Goal: Task Accomplishment & Management: Manage account settings

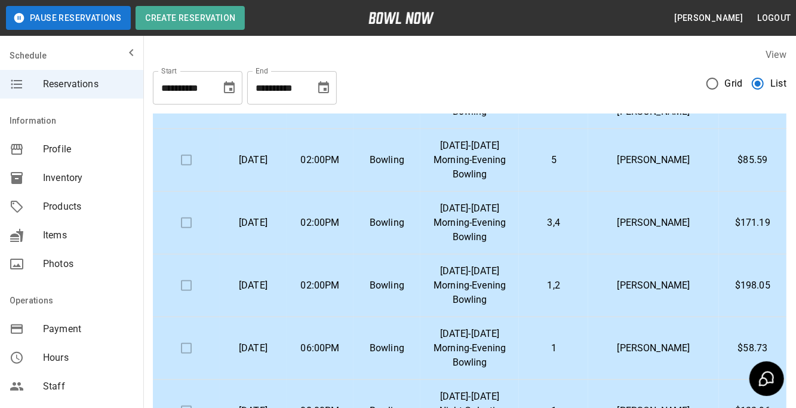
scroll to position [475, 0]
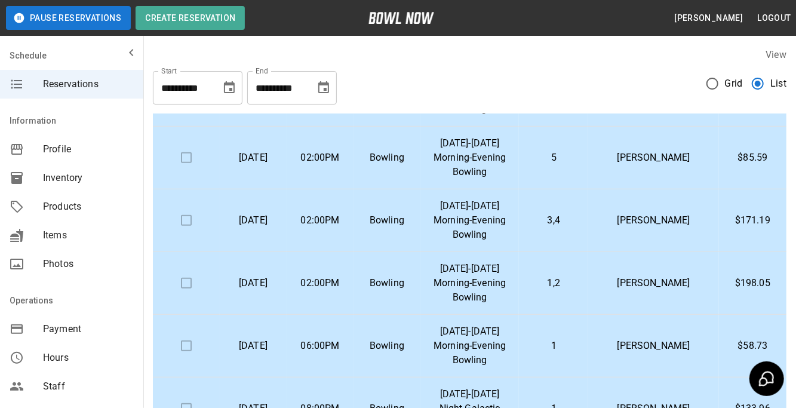
click at [653, 167] on td "[PERSON_NAME]" at bounding box center [653, 158] width 131 height 63
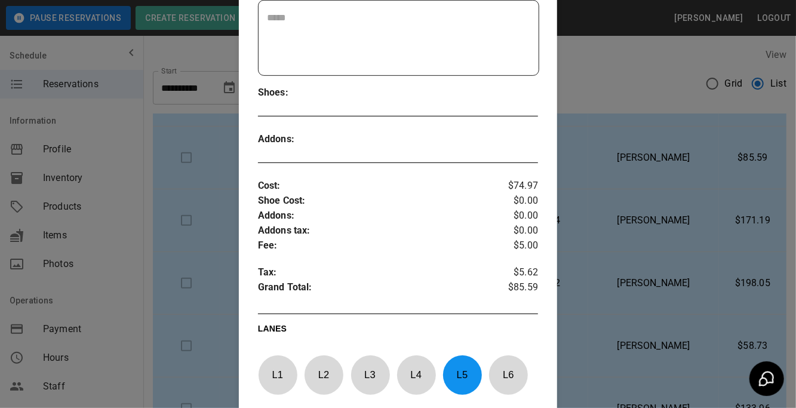
scroll to position [285, 0]
click at [697, 216] on div at bounding box center [398, 204] width 796 height 408
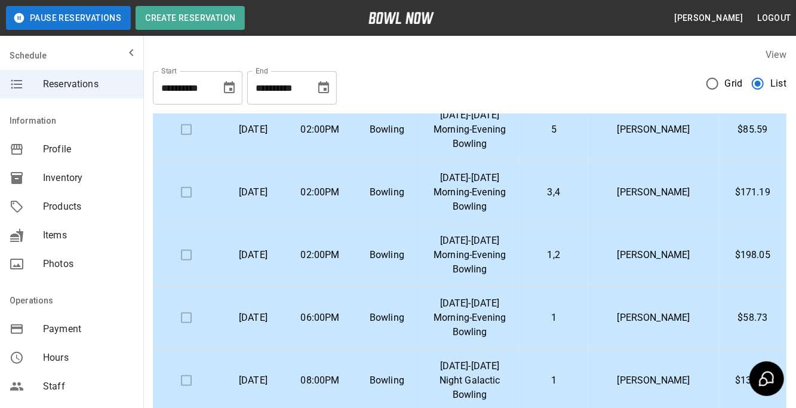
scroll to position [502, 0]
click at [477, 195] on p "[DATE]-[DATE] Morning-Evening Bowling" at bounding box center [469, 192] width 79 height 43
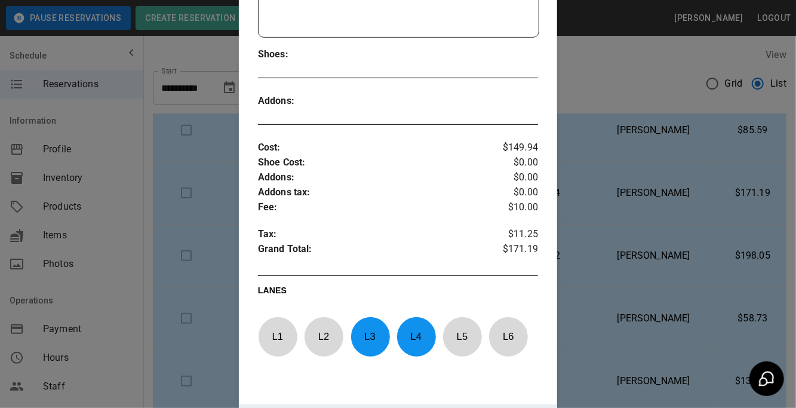
scroll to position [331, 0]
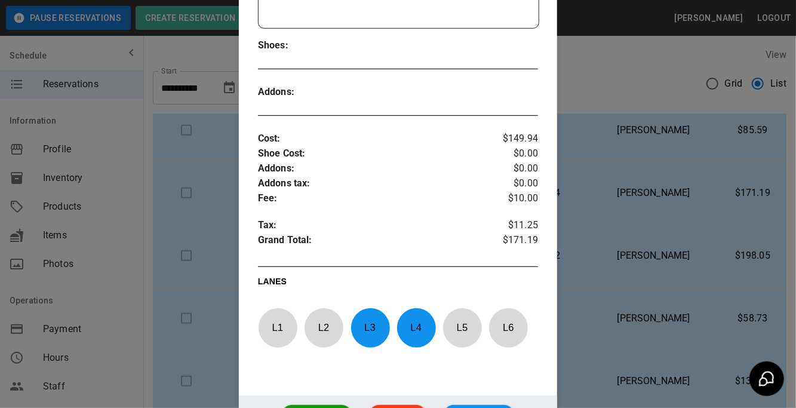
click at [658, 258] on div at bounding box center [398, 204] width 796 height 408
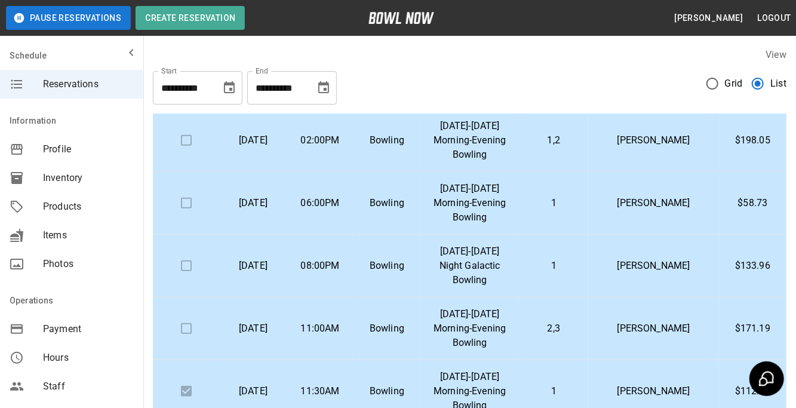
scroll to position [618, 0]
click at [509, 321] on p "[DATE]-[DATE] Morning-Evening Bowling" at bounding box center [469, 328] width 79 height 43
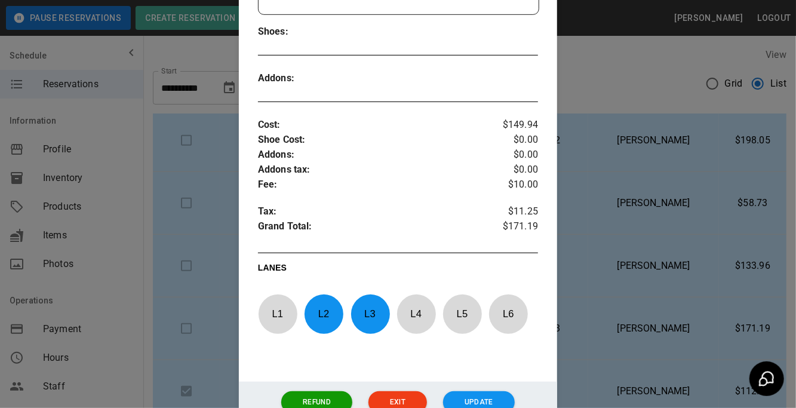
scroll to position [377, 0]
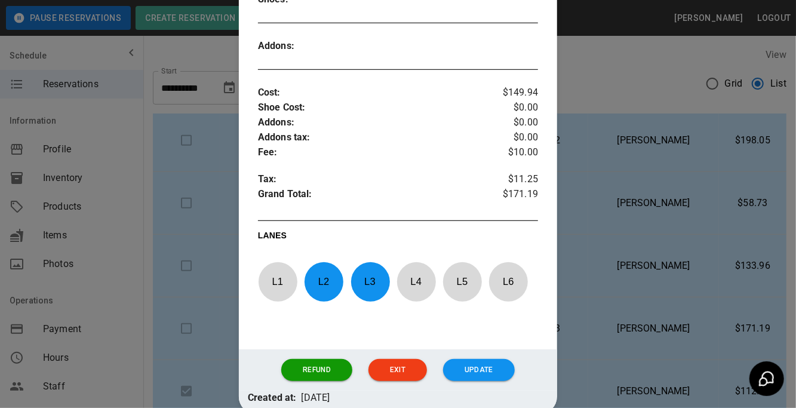
click at [681, 225] on div at bounding box center [398, 204] width 796 height 408
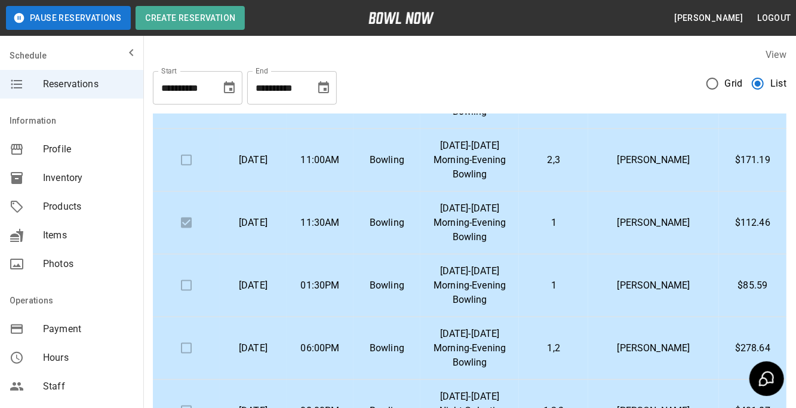
scroll to position [792, 0]
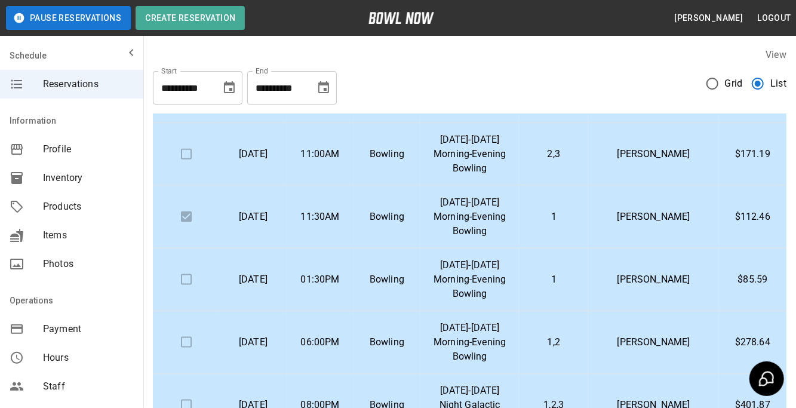
click at [634, 288] on td "[PERSON_NAME]" at bounding box center [653, 279] width 131 height 63
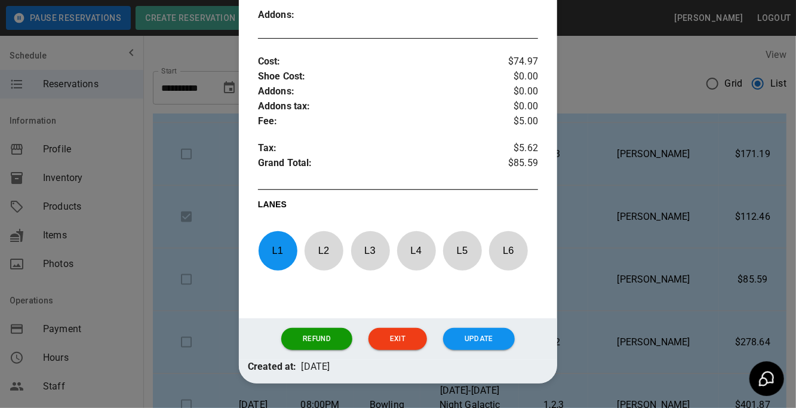
scroll to position [410, 0]
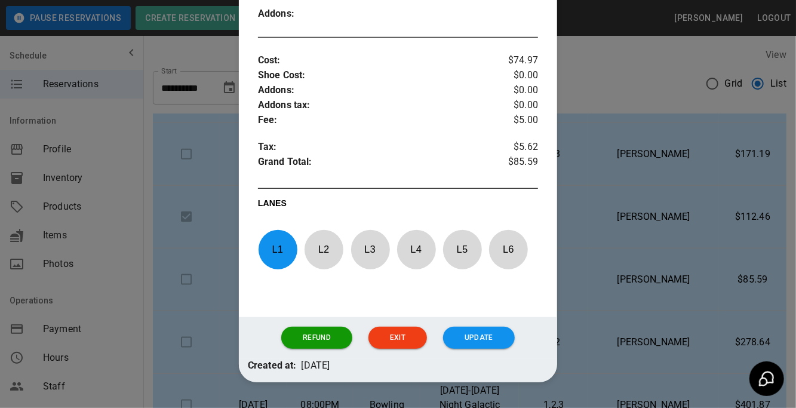
click at [679, 225] on div at bounding box center [398, 204] width 796 height 408
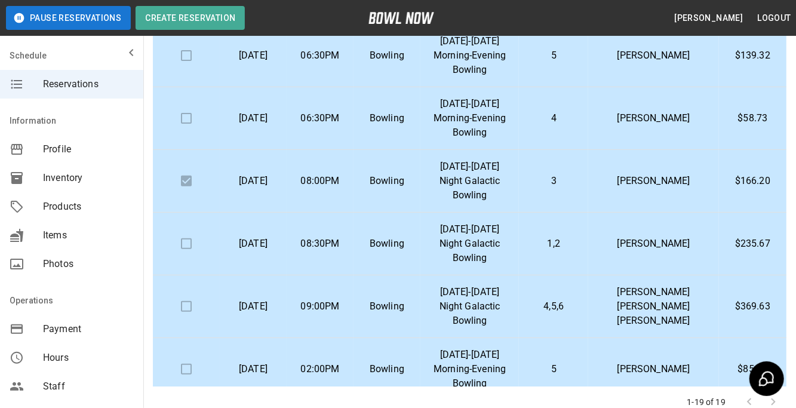
scroll to position [0, 0]
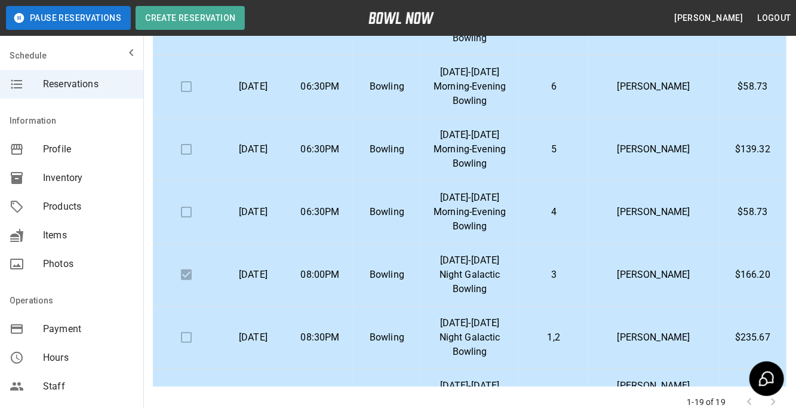
click at [144, 246] on div "**********" at bounding box center [469, 148] width 653 height 558
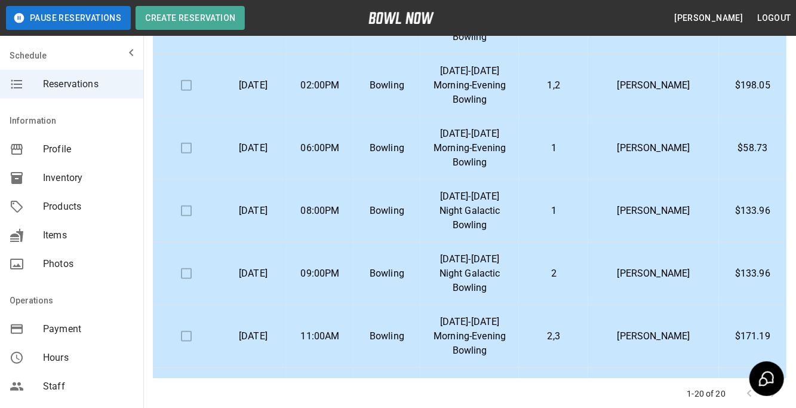
scroll to position [495, 0]
click at [646, 280] on td "[PERSON_NAME]" at bounding box center [653, 273] width 131 height 63
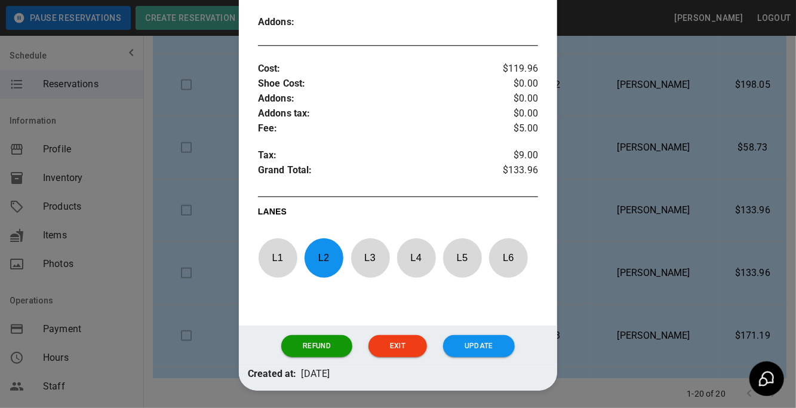
scroll to position [447, 0]
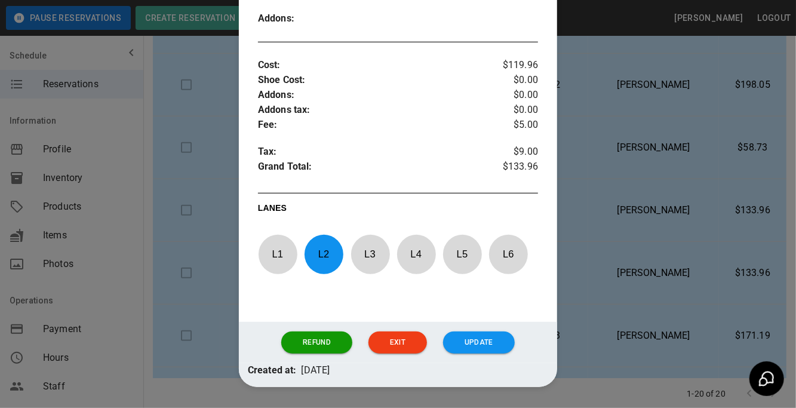
click at [696, 277] on div at bounding box center [398, 204] width 796 height 408
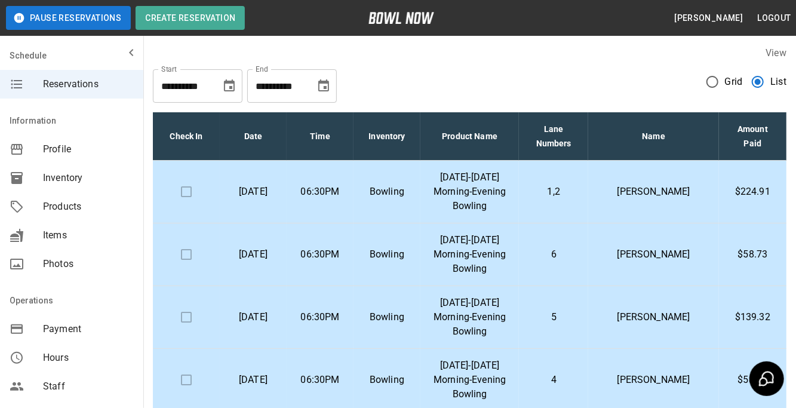
scroll to position [0, 0]
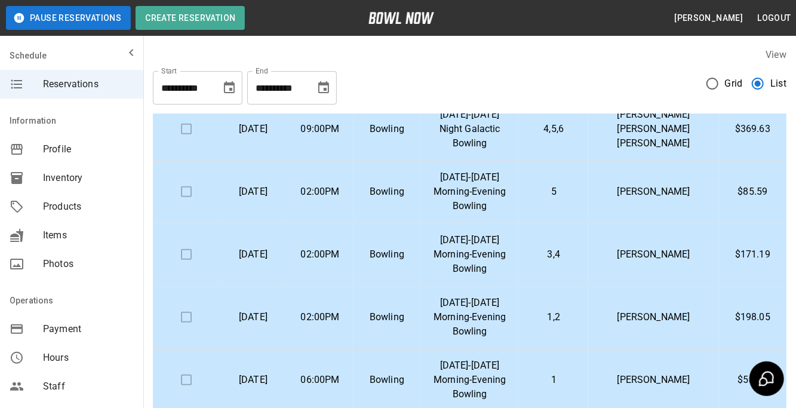
scroll to position [443, 0]
